Goal: Transaction & Acquisition: Download file/media

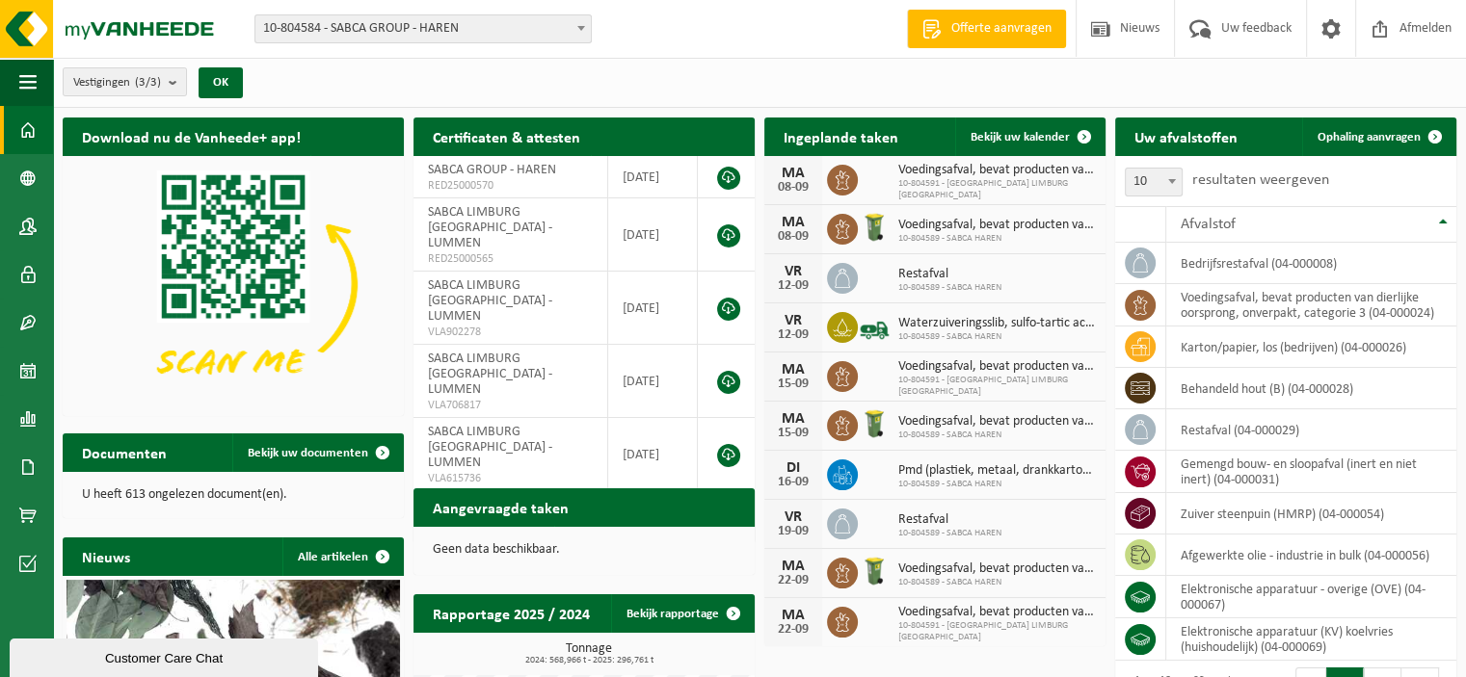
click at [375, 38] on span "10-804584 - SABCA GROUP - HAREN" at bounding box center [422, 28] width 335 height 27
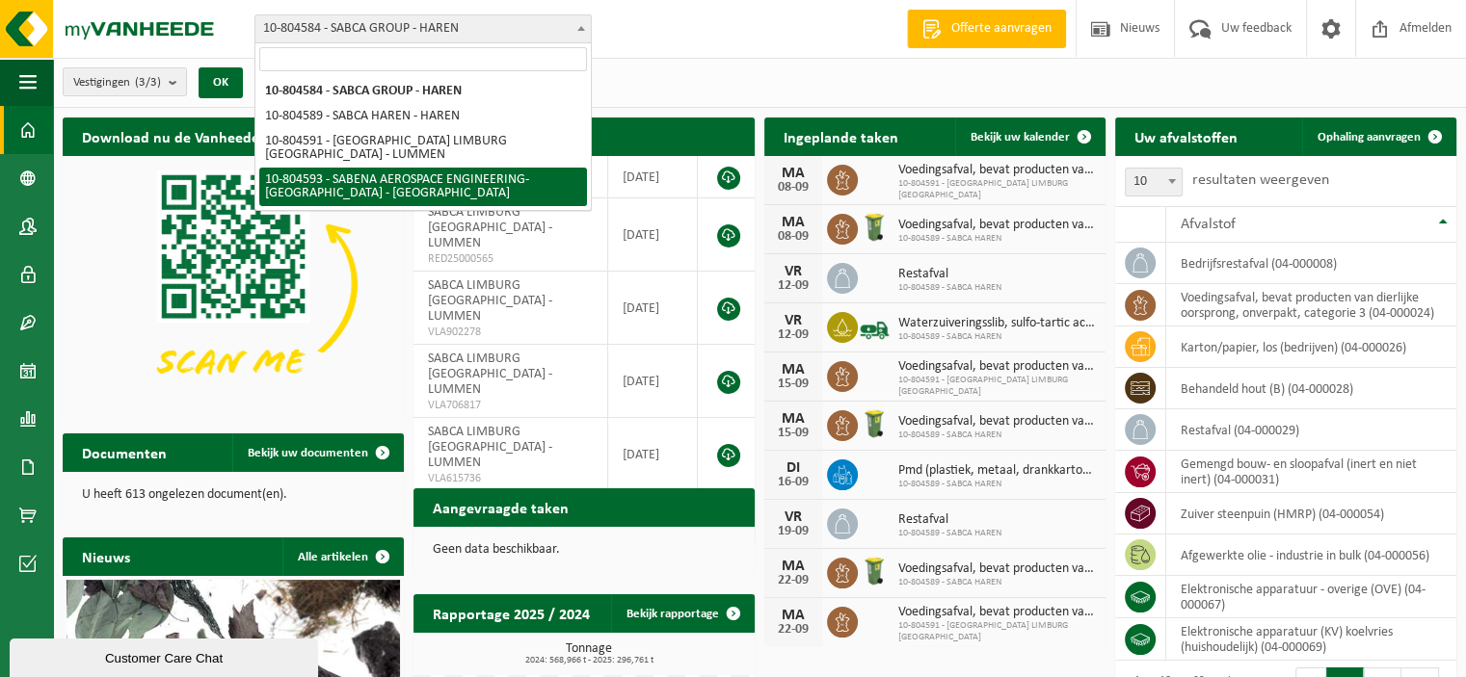
select select "34498"
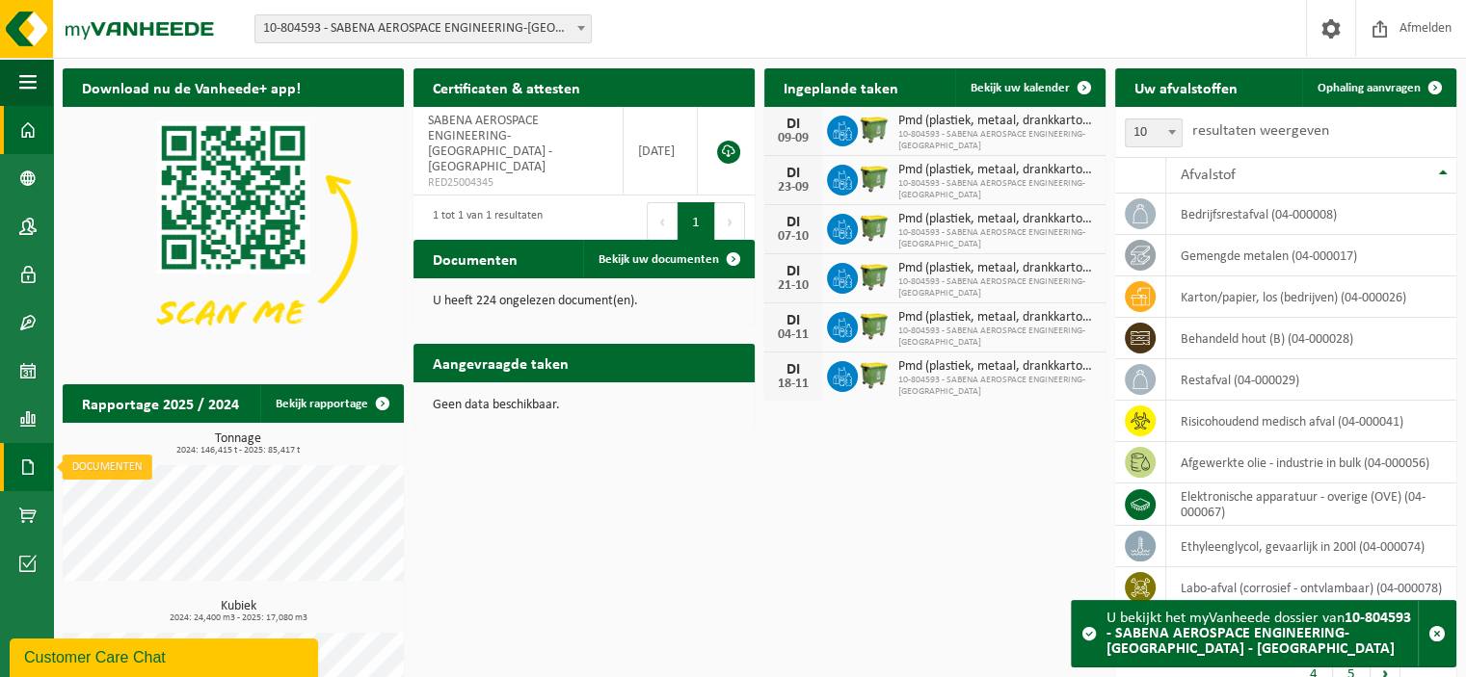
click at [27, 460] on span at bounding box center [27, 467] width 17 height 48
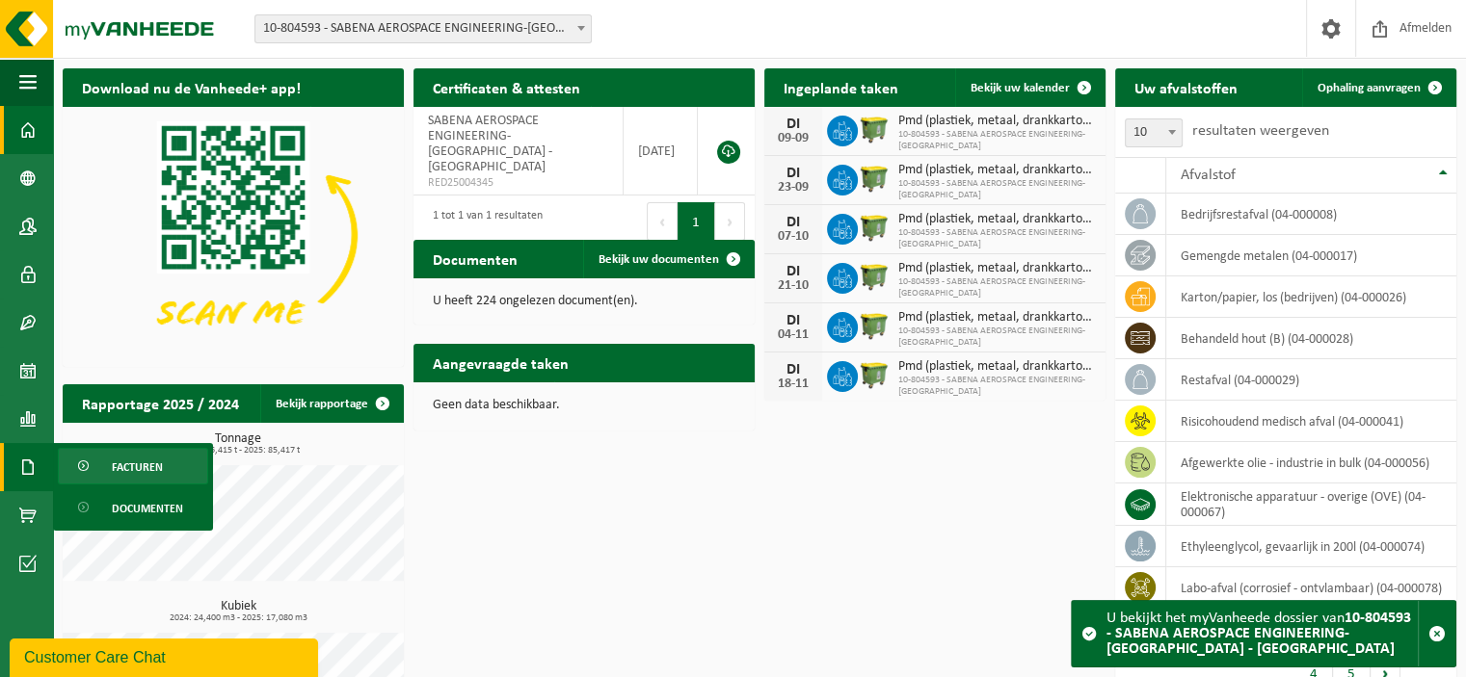
click at [133, 466] on span "Facturen" at bounding box center [137, 467] width 51 height 37
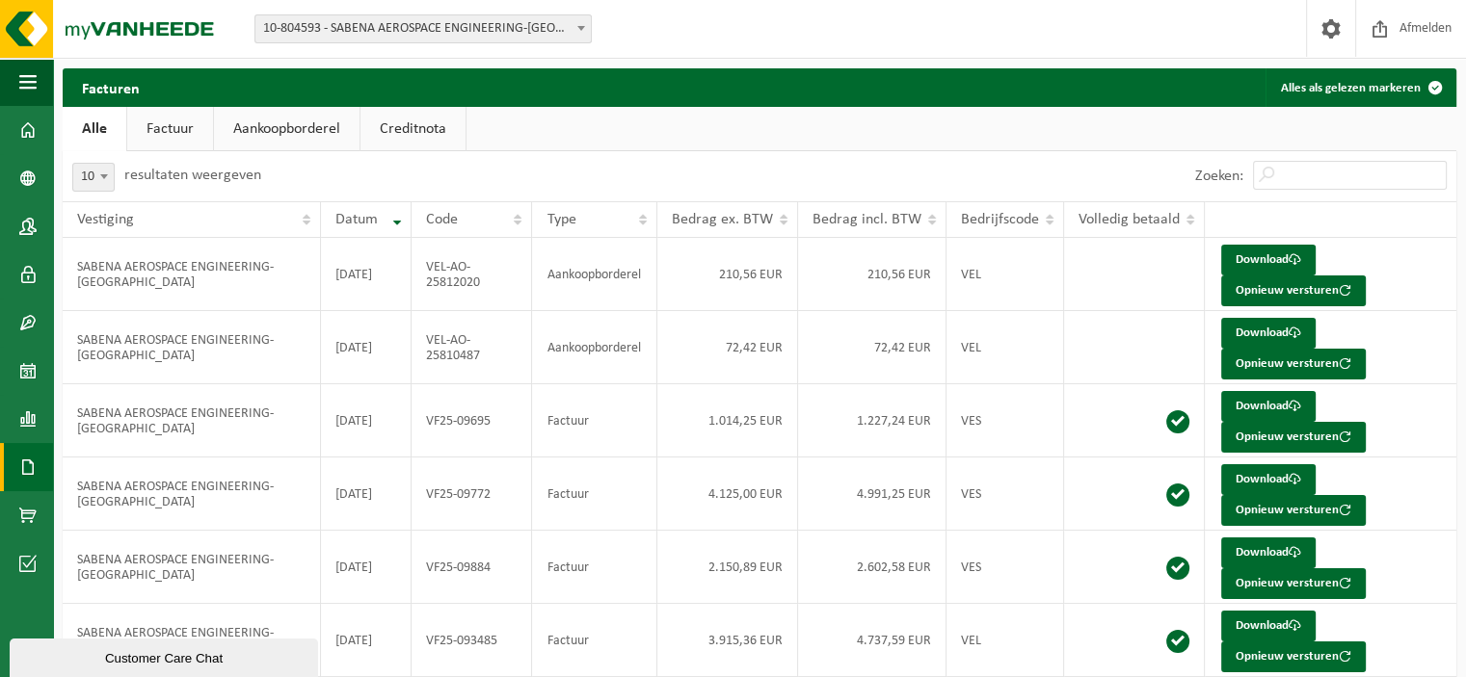
click at [186, 142] on link "Factuur" at bounding box center [170, 129] width 86 height 44
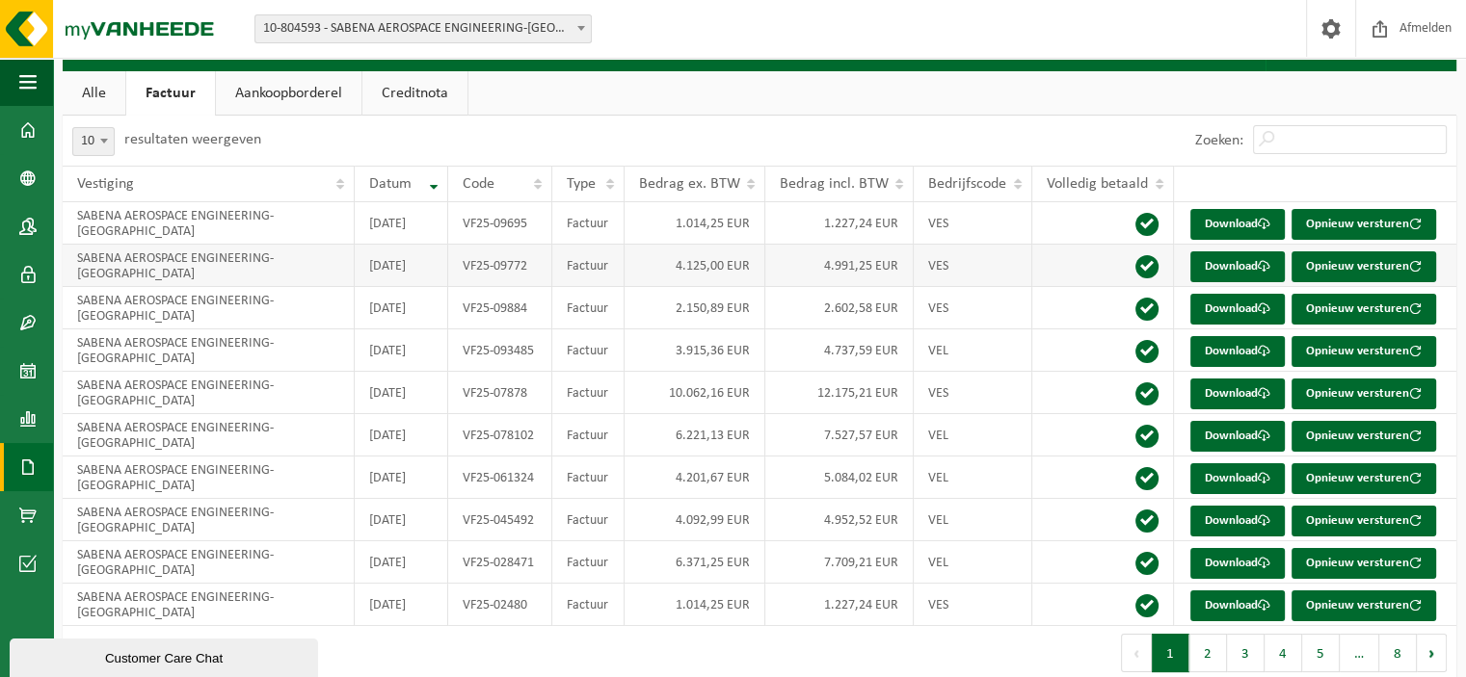
scroll to position [55, 0]
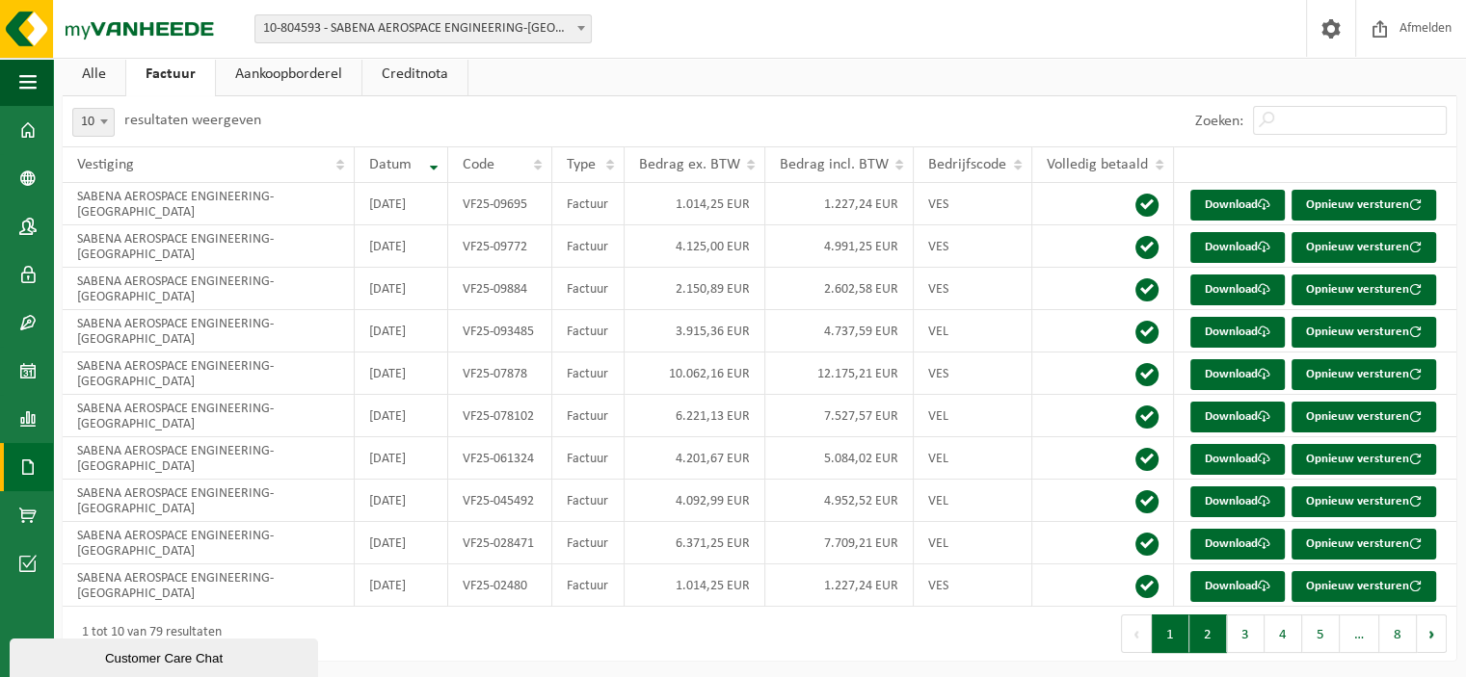
click at [1216, 635] on button "2" at bounding box center [1208, 634] width 38 height 39
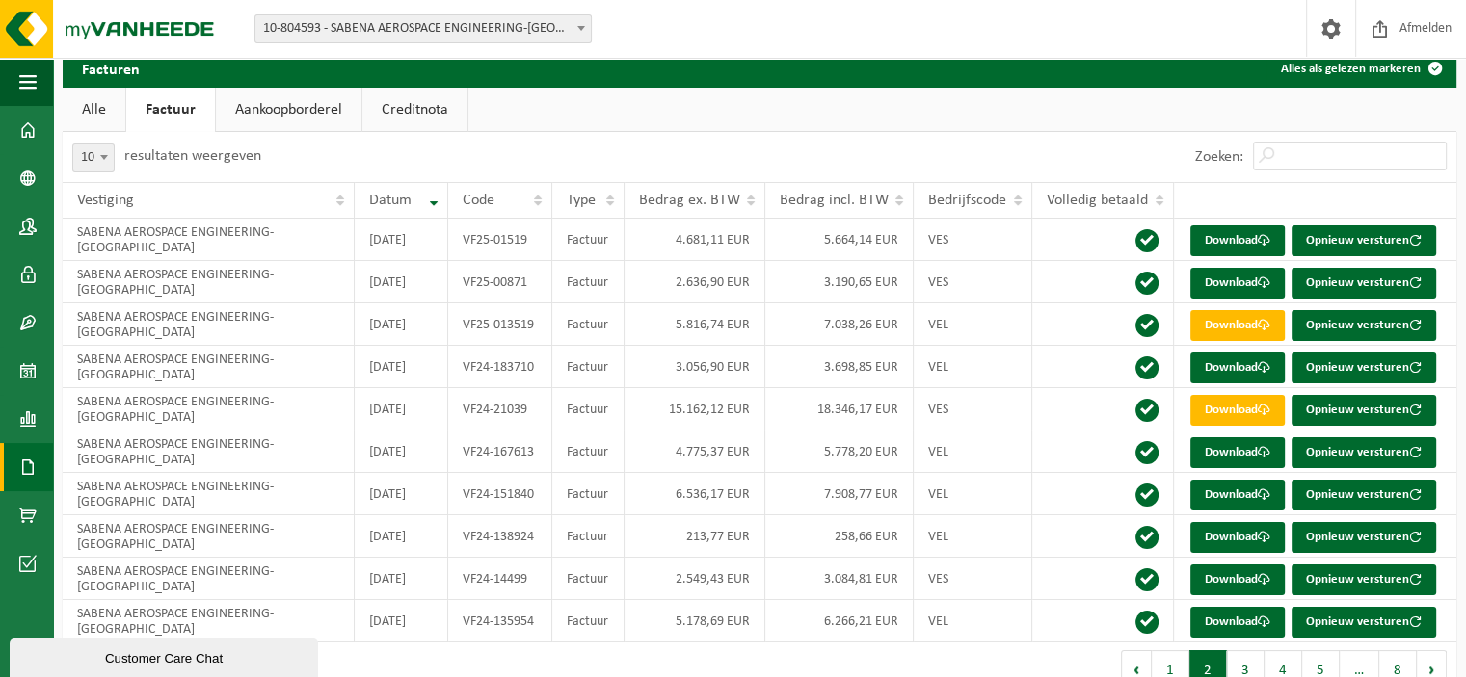
scroll to position [0, 0]
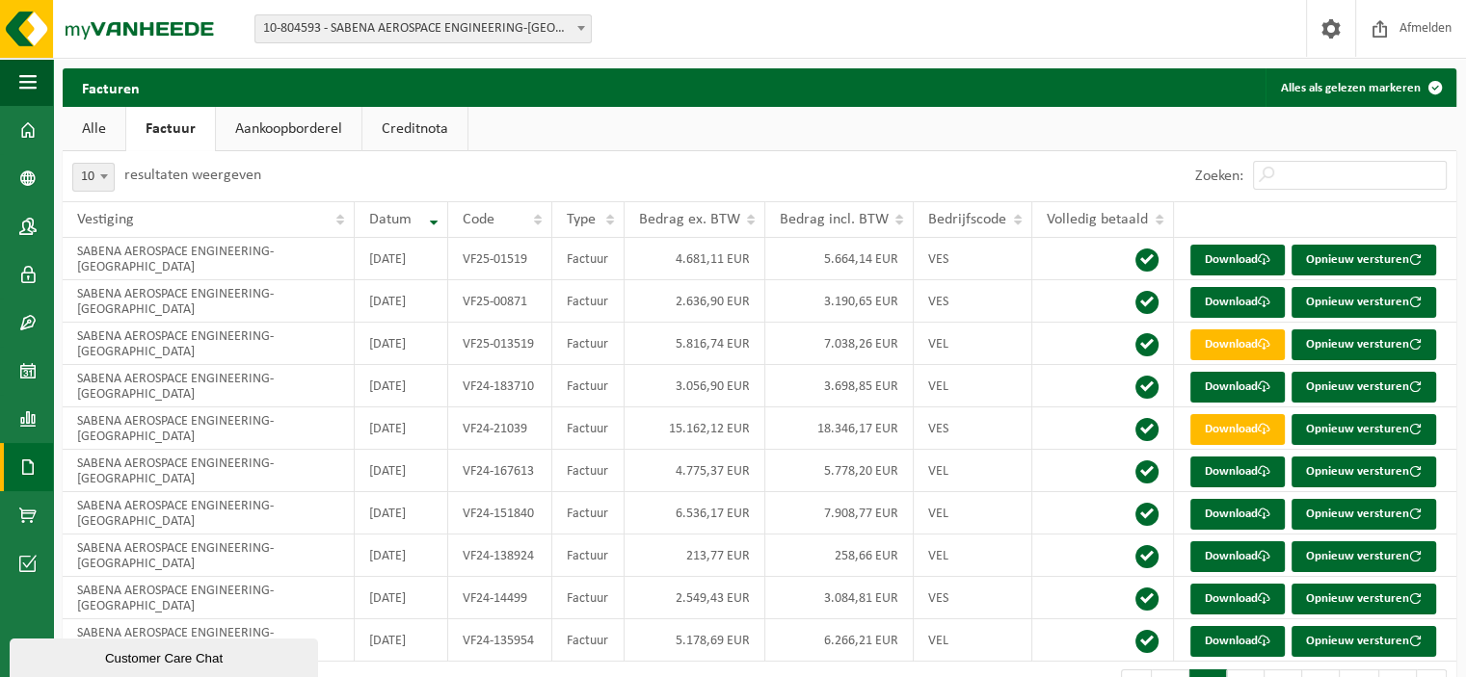
click at [80, 180] on span "10" at bounding box center [93, 177] width 40 height 27
select select "100"
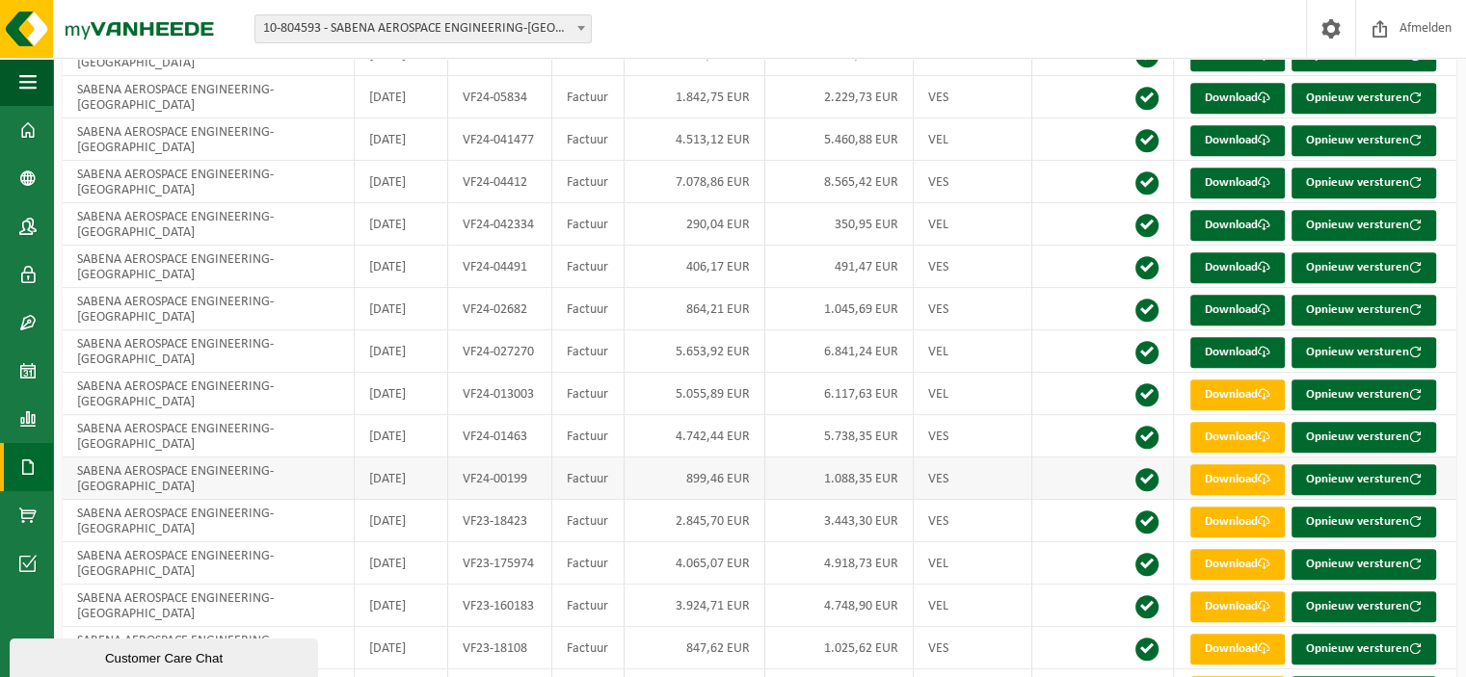
scroll to position [1426, 0]
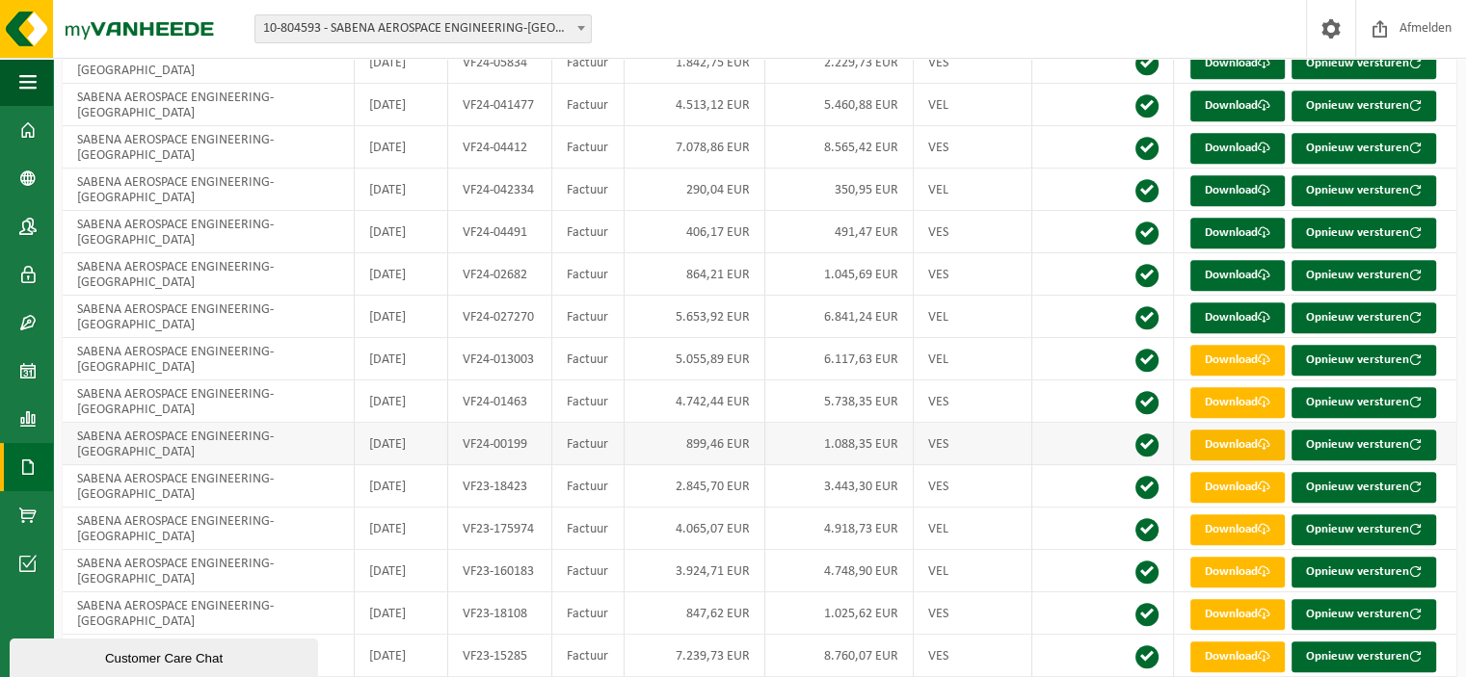
click at [1222, 435] on link "Download" at bounding box center [1237, 445] width 94 height 31
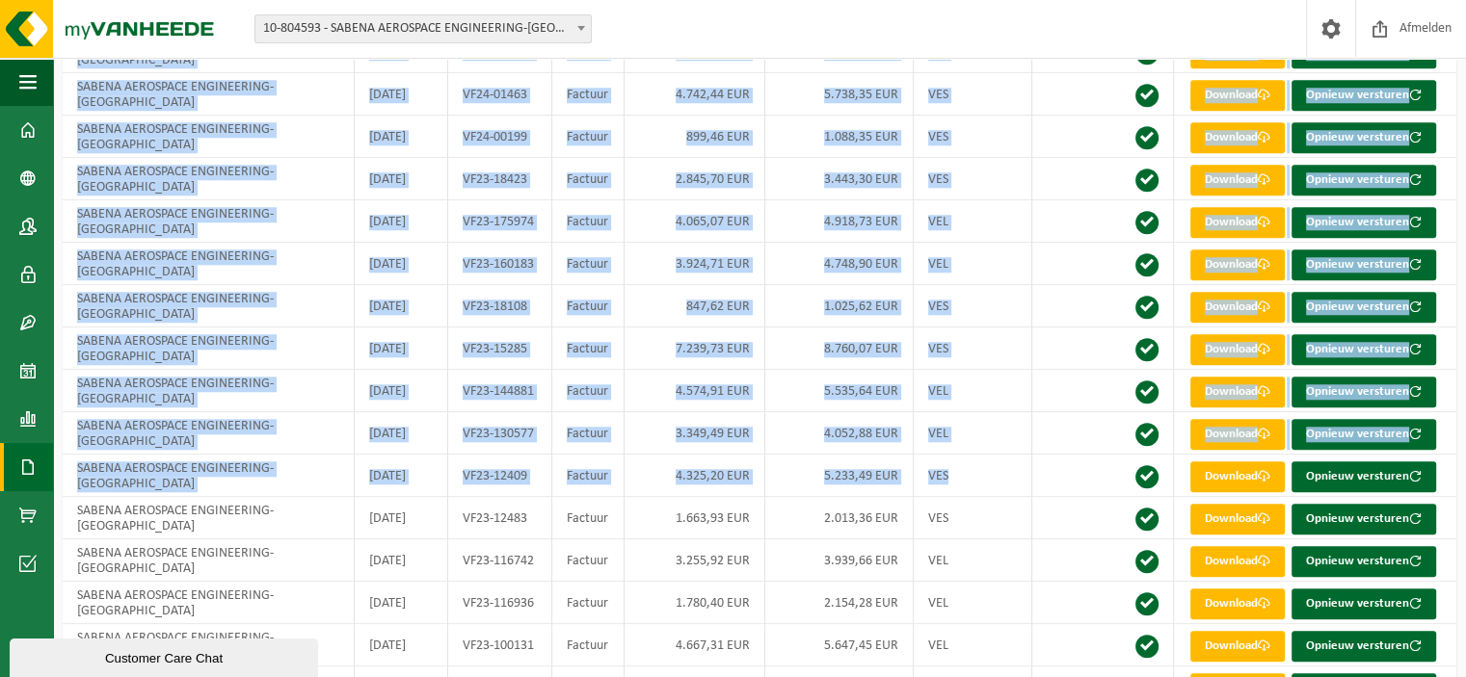
scroll to position [1735, 0]
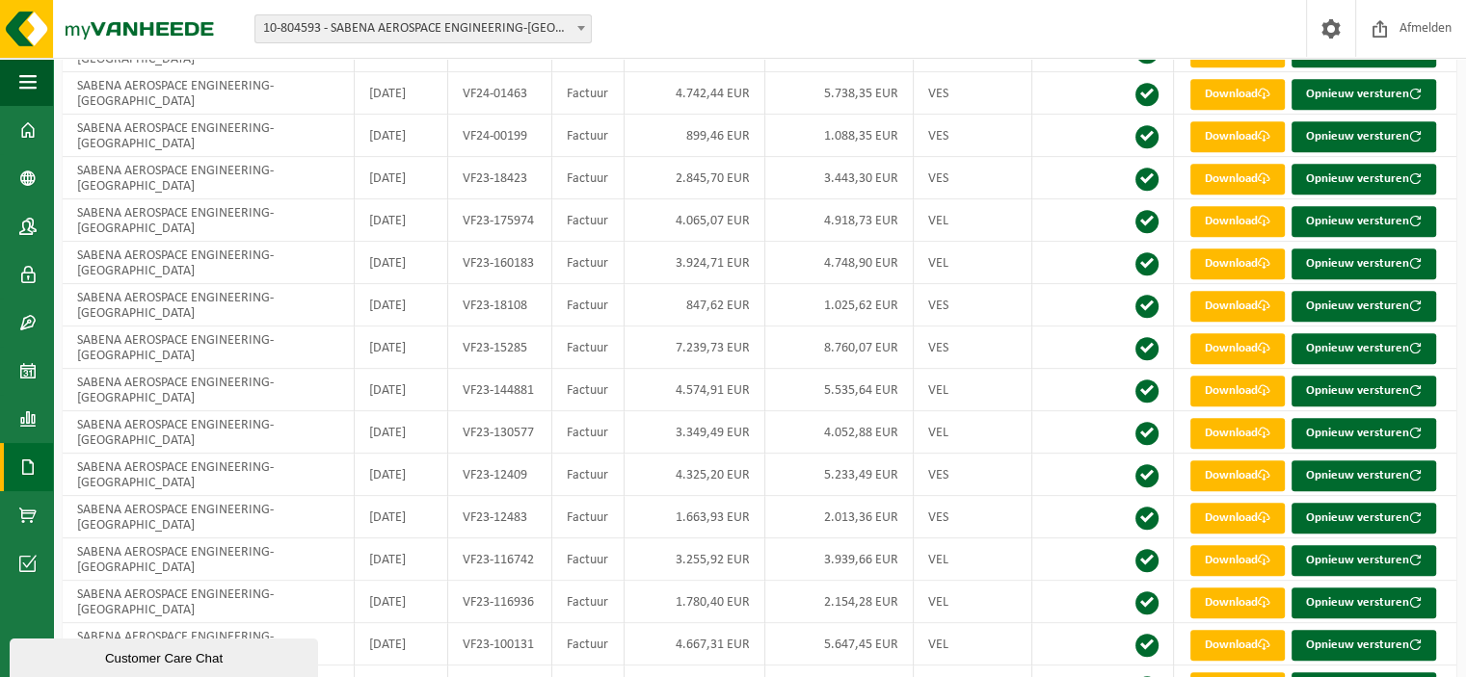
drag, startPoint x: 77, startPoint y: 255, endPoint x: 1457, endPoint y: 476, distance: 1397.5
click at [1457, 476] on div "Facturen Alles als gelezen markeren Even geduld. Door [PERSON_NAME] hoeveelheid…" at bounding box center [759, 125] width 1413 height 3583
copy table "Vestiging Datum Code Type Bedrag ex. BTW Bedrag incl. BTW Bedrijfscode Volledig…"
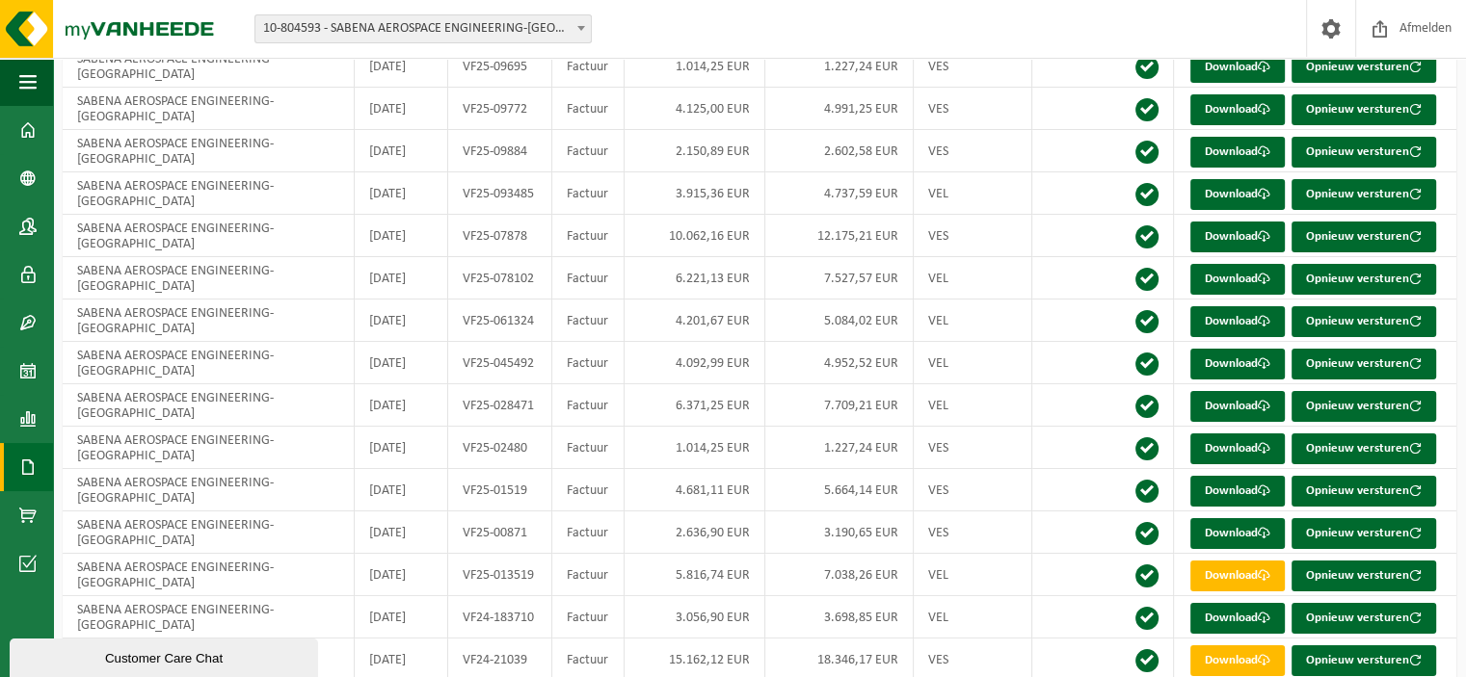
scroll to position [0, 0]
